Goal: Complete application form: Complete application form

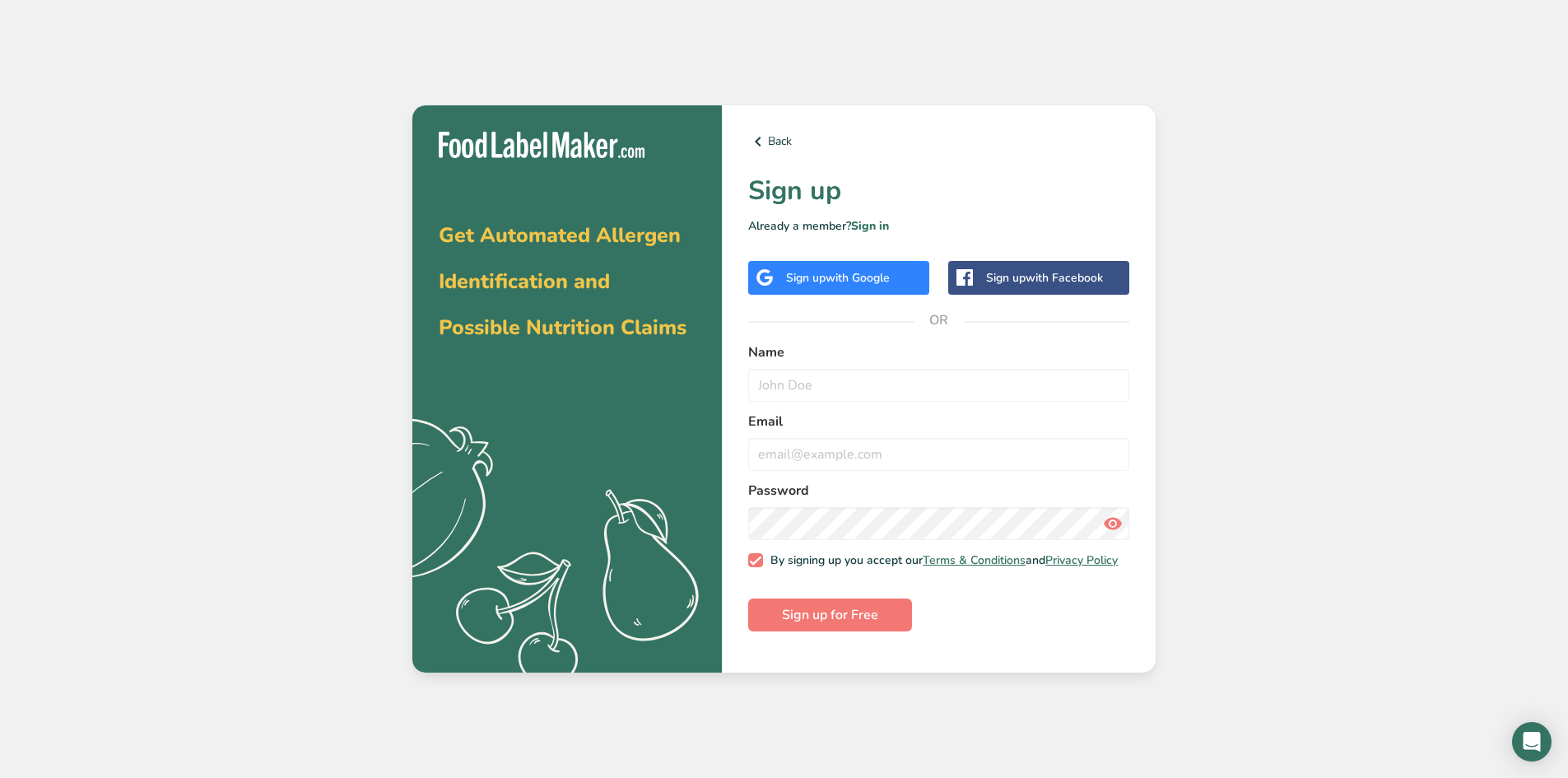
click at [784, 284] on div "Sign up with Google" at bounding box center [838, 278] width 181 height 34
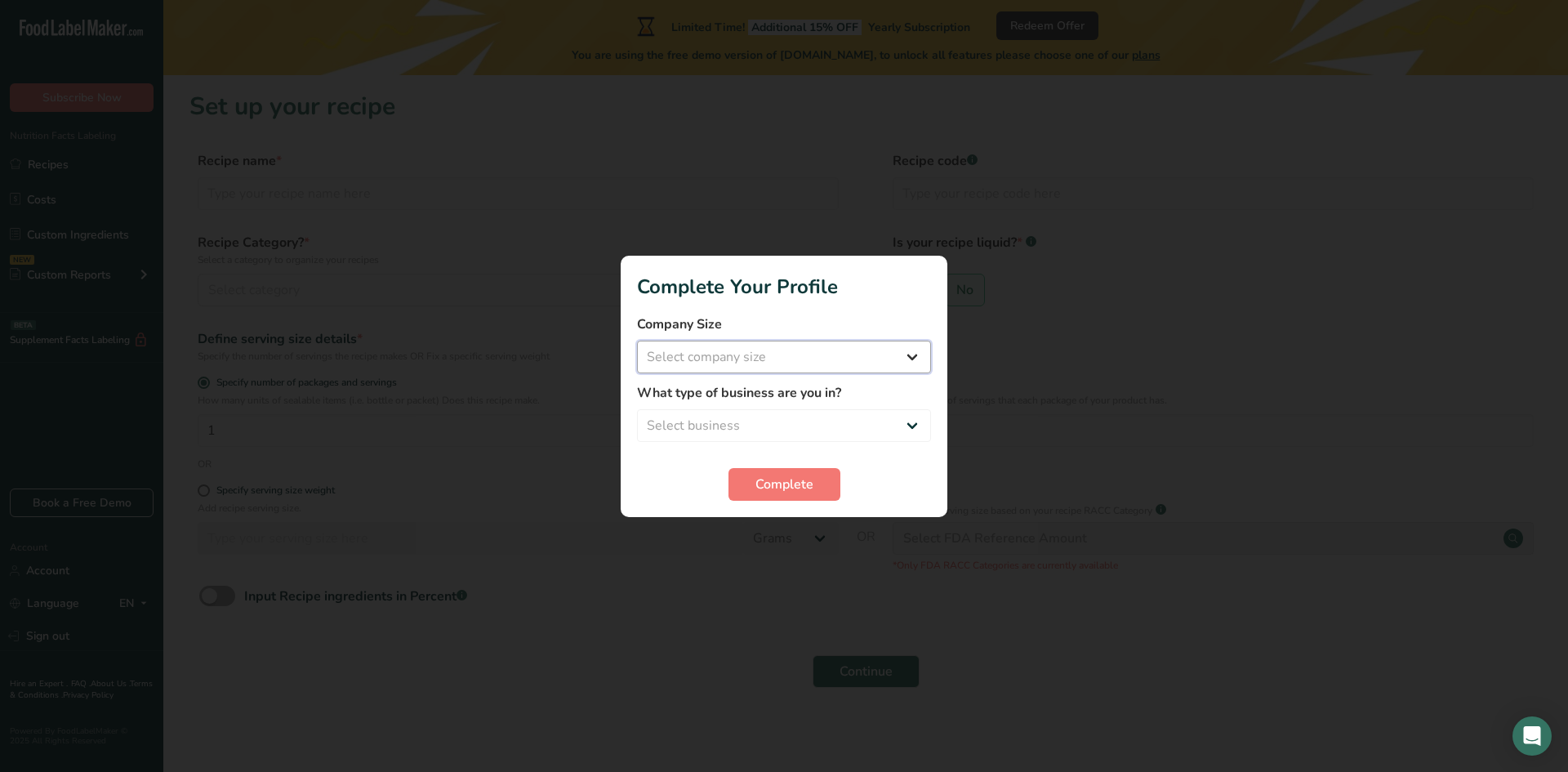
click at [905, 353] on select "Select company size Fewer than 10 Employees 10 to 50 Employees 51 to 500 Employ…" at bounding box center [784, 357] width 294 height 33
click at [597, 516] on div at bounding box center [784, 386] width 1568 height 772
click at [904, 427] on select "Select business Packaged Food Manufacturer Restaurant & Cafe Bakery Meal Plans …" at bounding box center [784, 425] width 294 height 33
select select "1"
click at [637, 409] on select "Select business Packaged Food Manufacturer Restaurant & Cafe Bakery Meal Plans …" at bounding box center [784, 425] width 294 height 33
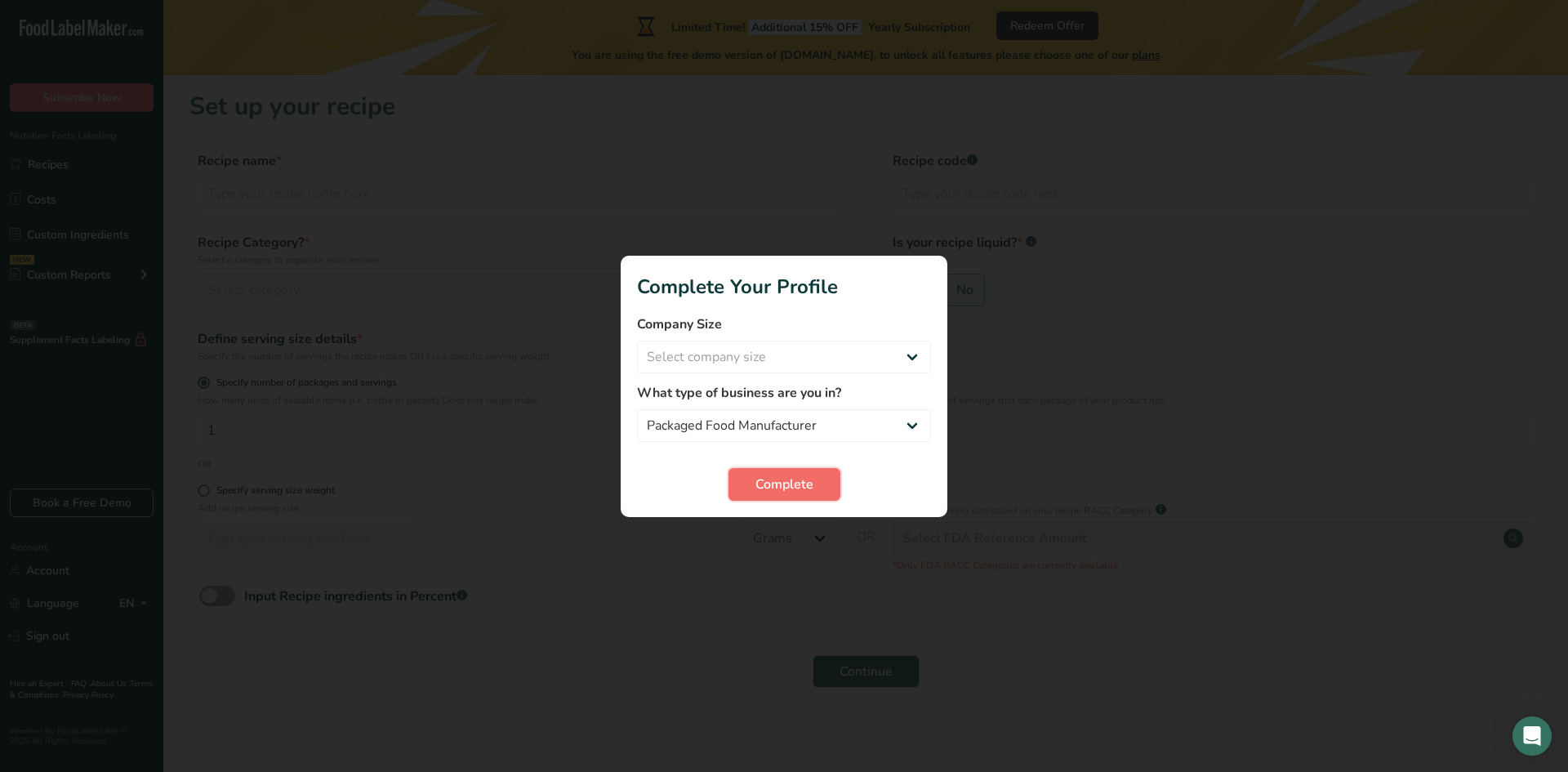
click at [763, 485] on span "Complete" at bounding box center [784, 484] width 58 height 19
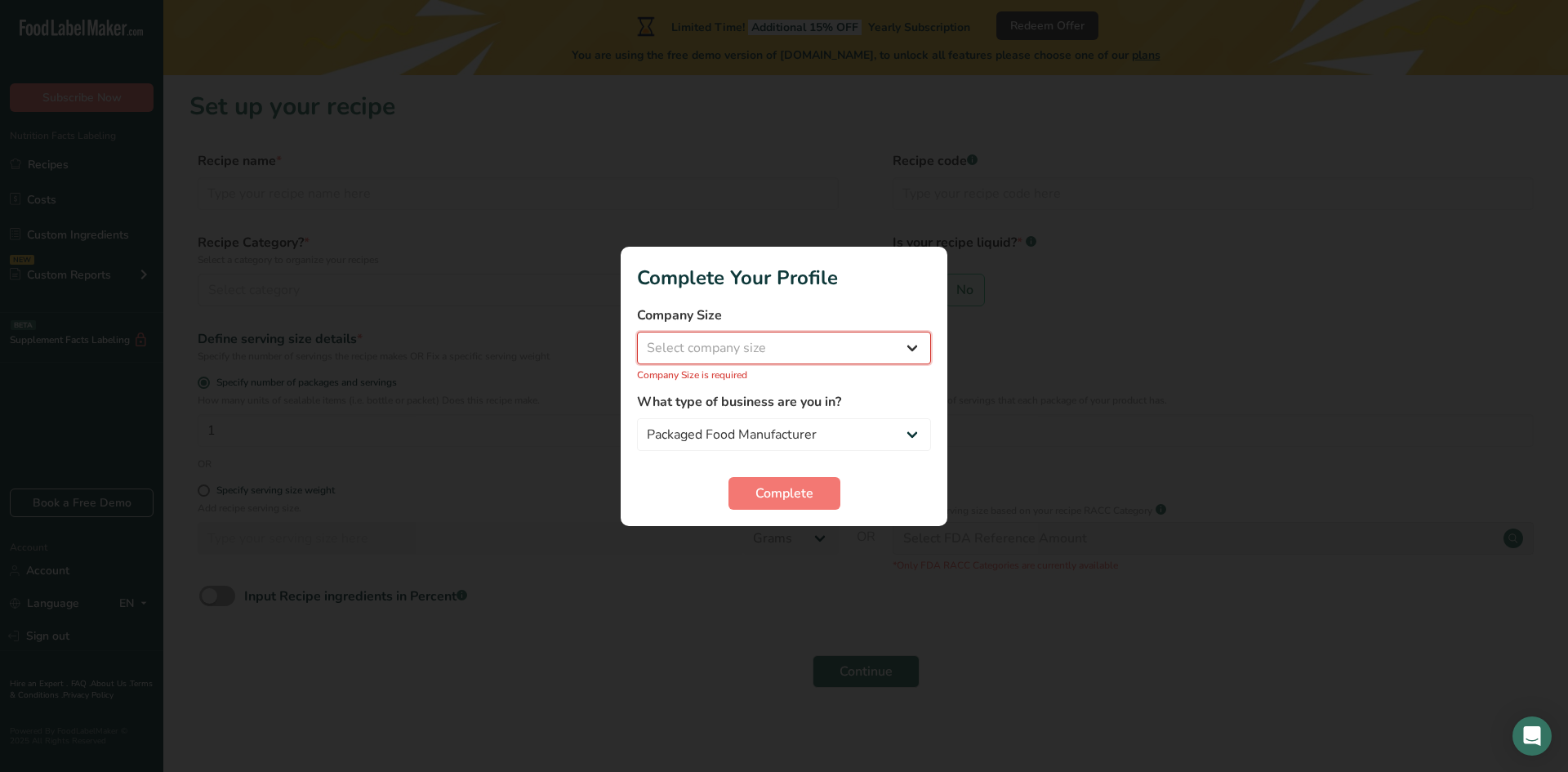
click at [910, 347] on select "Select company size Fewer than 10 Employees 10 to 50 Employees 51 to 500 Employ…" at bounding box center [784, 347] width 294 height 33
select select "1"
click at [637, 340] on select "Select company size Fewer than 10 Employees 10 to 50 Employees 51 to 500 Employ…" at bounding box center [784, 347] width 294 height 33
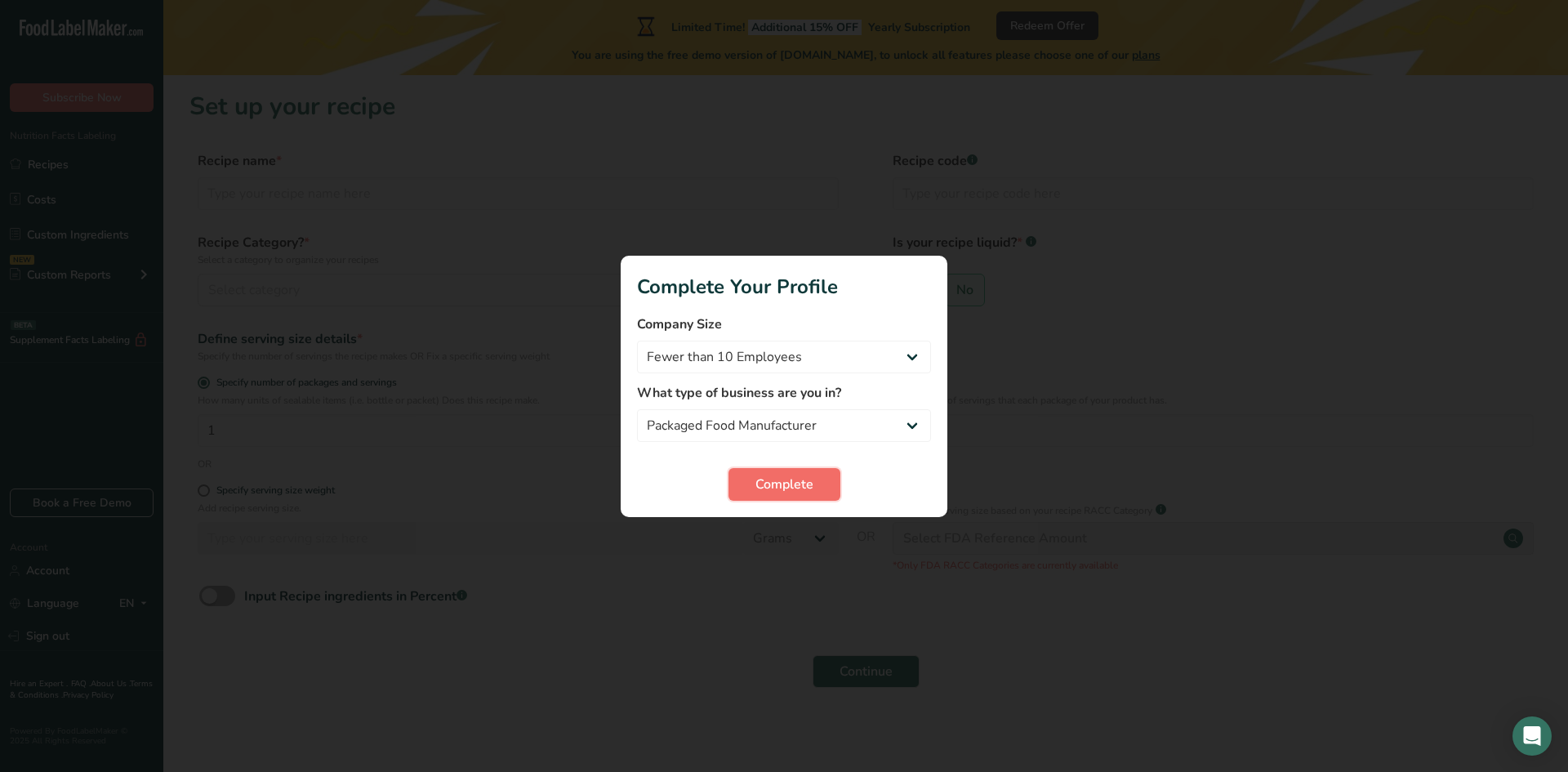
click at [779, 492] on span "Complete" at bounding box center [784, 484] width 58 height 19
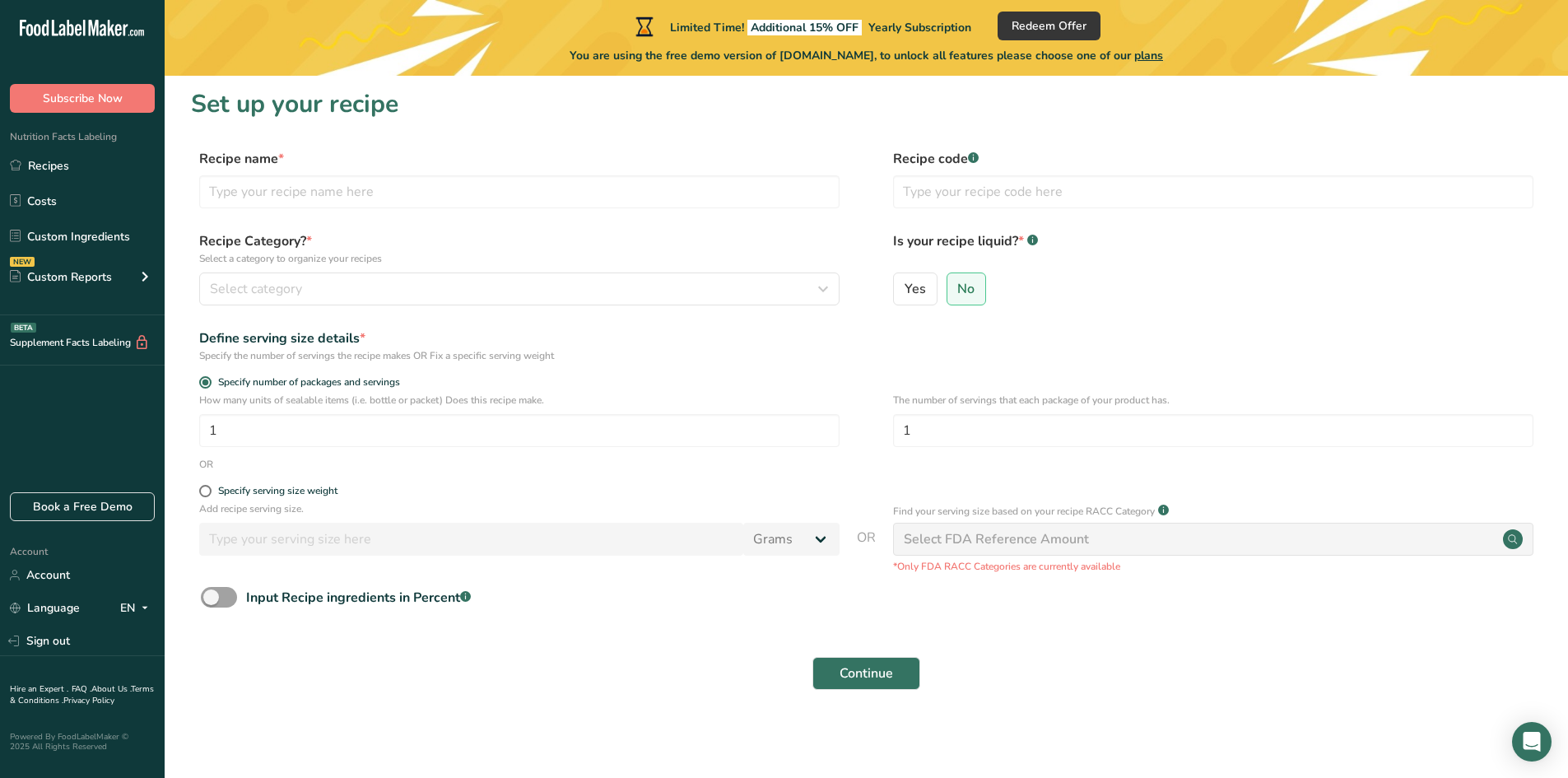
scroll to position [4, 0]
